Goal: Task Accomplishment & Management: Use online tool/utility

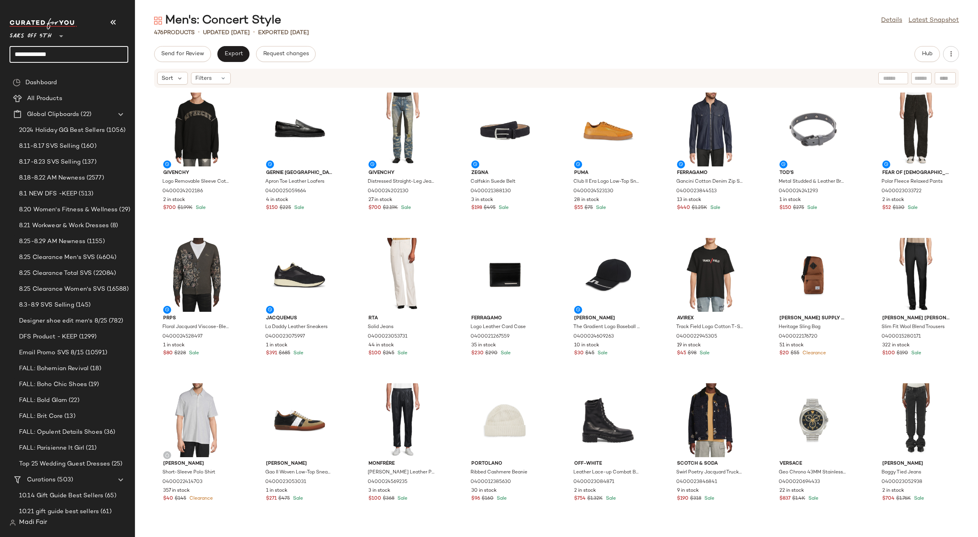
type input "**********"
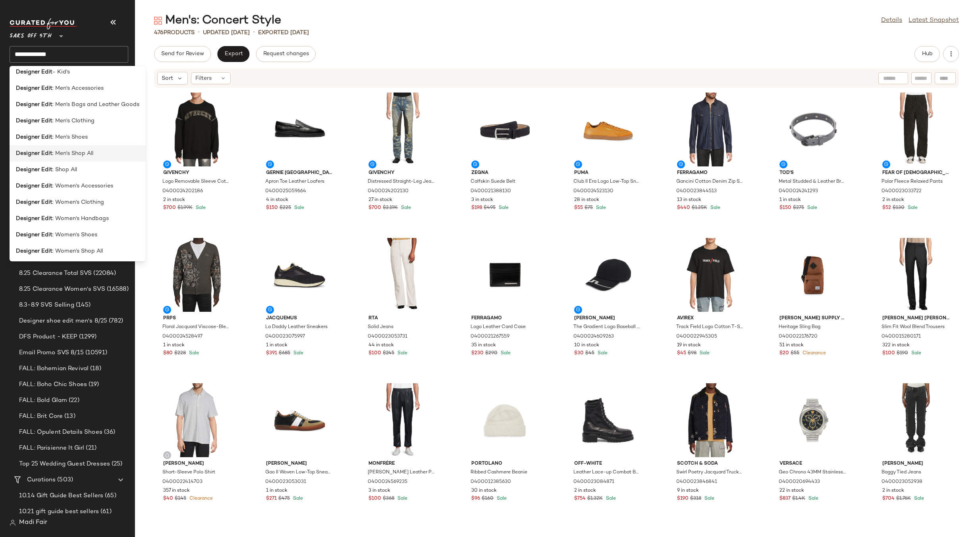
scroll to position [6, 0]
click at [104, 239] on div "Designer Edit : Women's Shoes" at bounding box center [78, 234] width 136 height 16
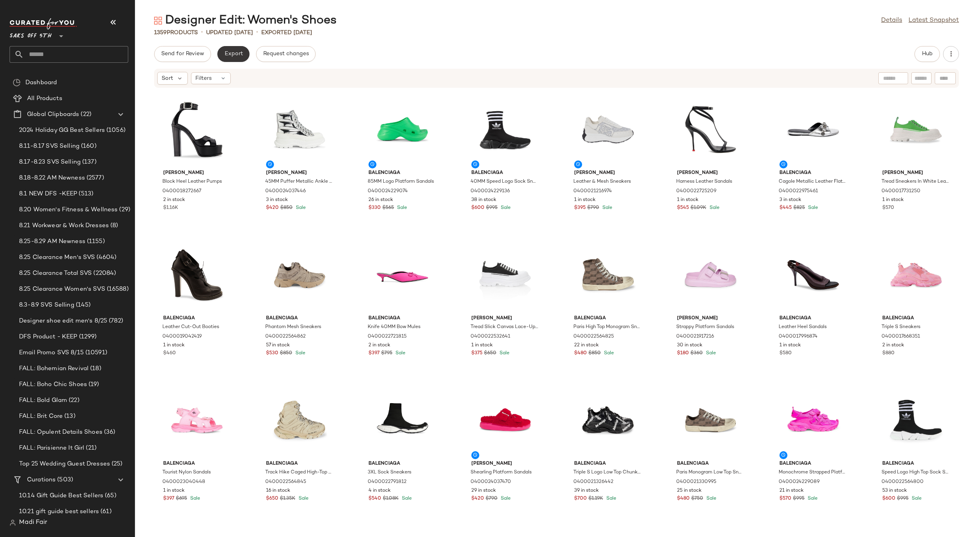
click at [225, 51] on span "Export" at bounding box center [233, 54] width 19 height 6
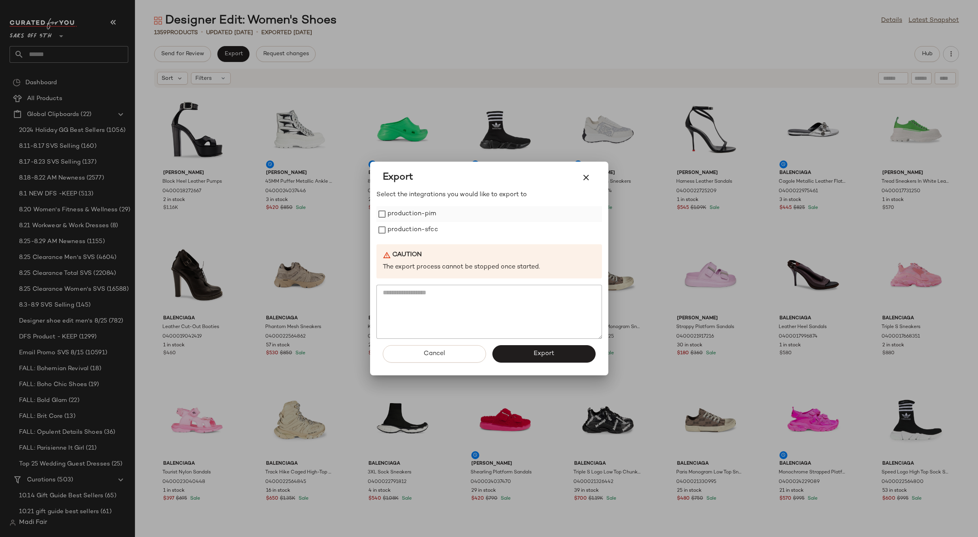
click at [390, 219] on label "production-pim" at bounding box center [412, 214] width 49 height 16
click at [397, 232] on label "production-sfcc" at bounding box center [413, 230] width 50 height 16
click at [517, 355] on button "Export" at bounding box center [543, 353] width 103 height 17
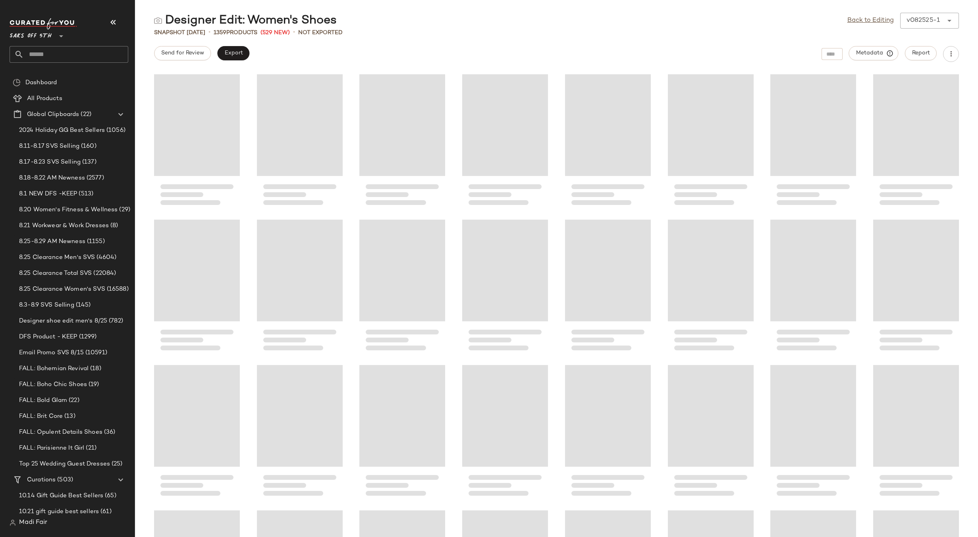
click at [62, 55] on input "text" at bounding box center [76, 54] width 104 height 17
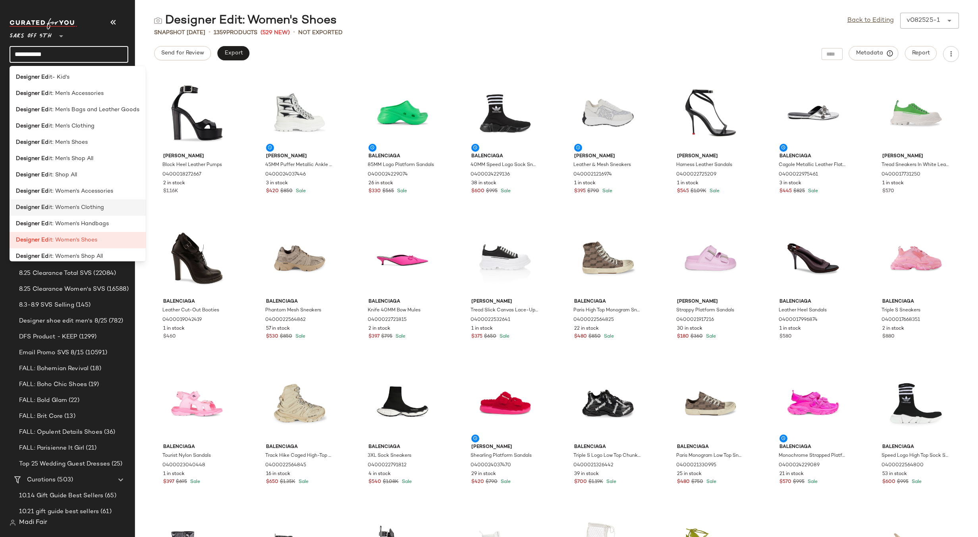
scroll to position [6, 0]
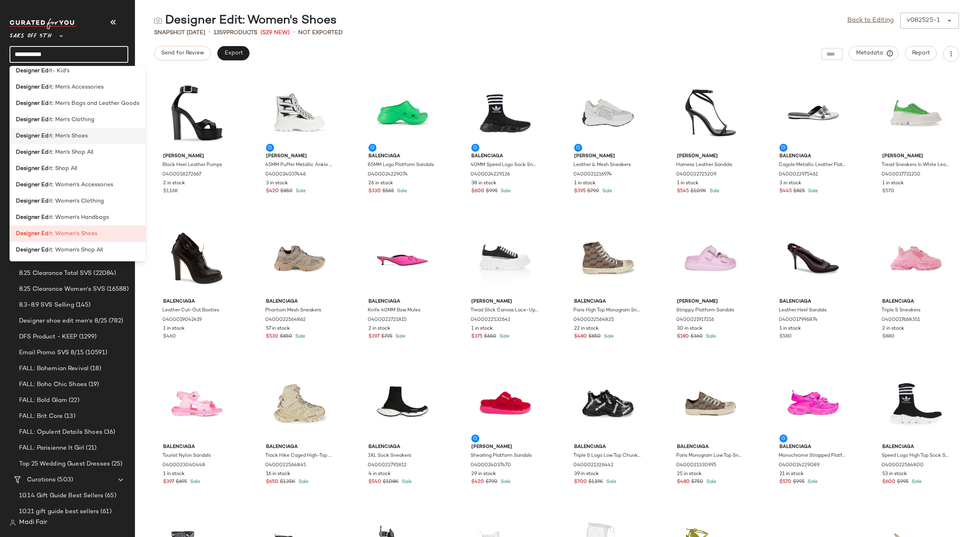
type input "**********"
drag, startPoint x: 89, startPoint y: 141, endPoint x: 188, endPoint y: 32, distance: 147.0
click at [89, 140] on div "Designer Ed it: Men's Shoes" at bounding box center [78, 136] width 136 height 16
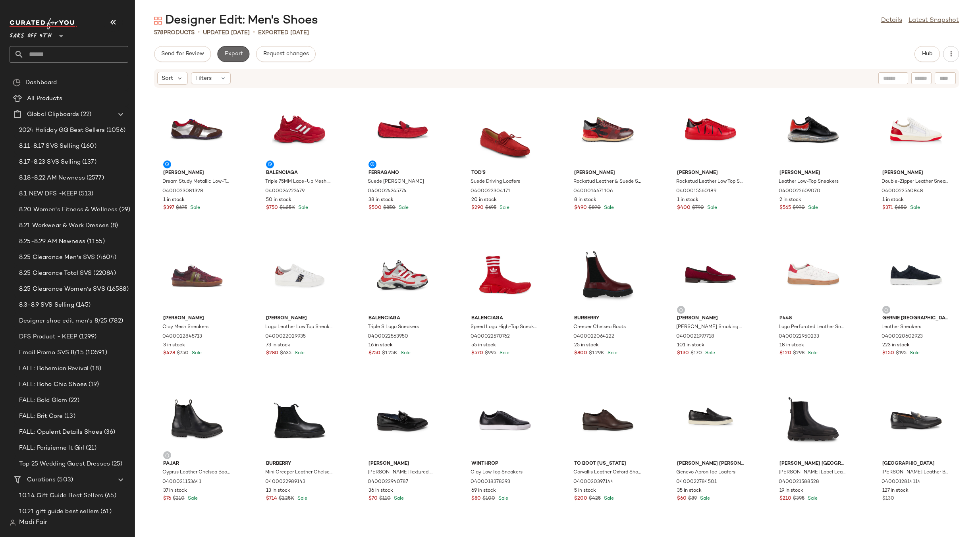
click at [239, 53] on span "Export" at bounding box center [233, 54] width 19 height 6
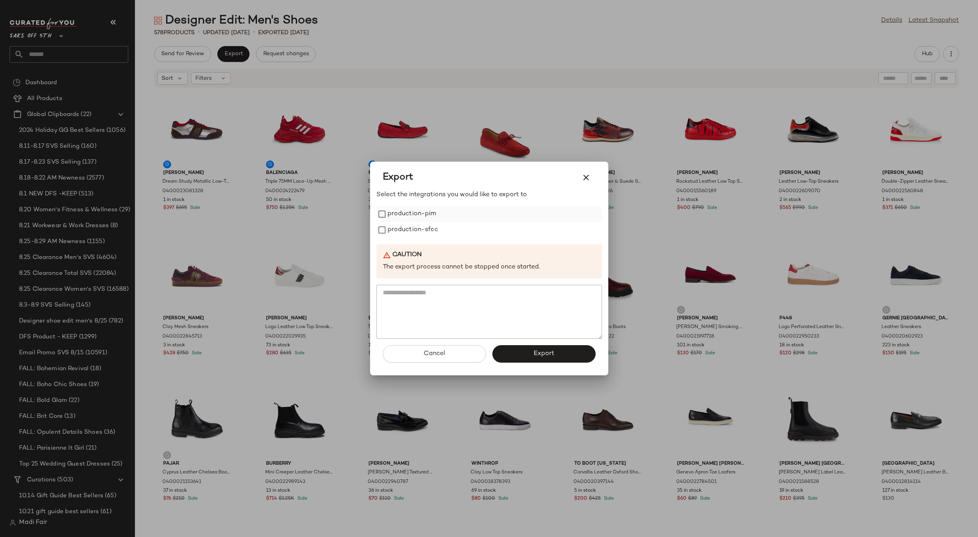
click at [392, 209] on label "production-pim" at bounding box center [412, 214] width 49 height 16
click at [397, 225] on label "production-sfcc" at bounding box center [413, 230] width 50 height 16
click at [540, 354] on span "Export" at bounding box center [543, 354] width 21 height 8
